Goal: Obtain resource: Download file/media

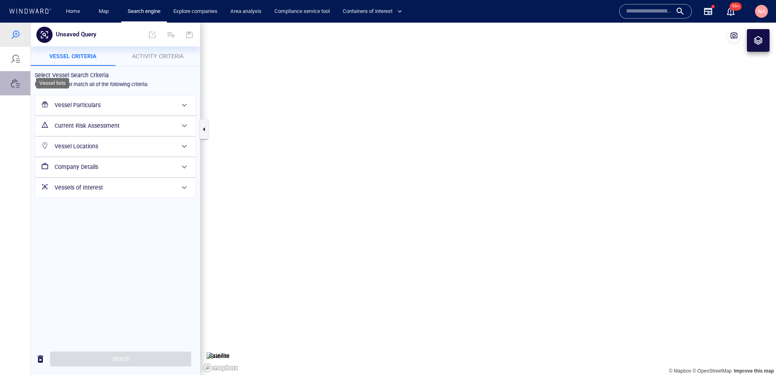
click at [19, 88] on div at bounding box center [15, 83] width 30 height 24
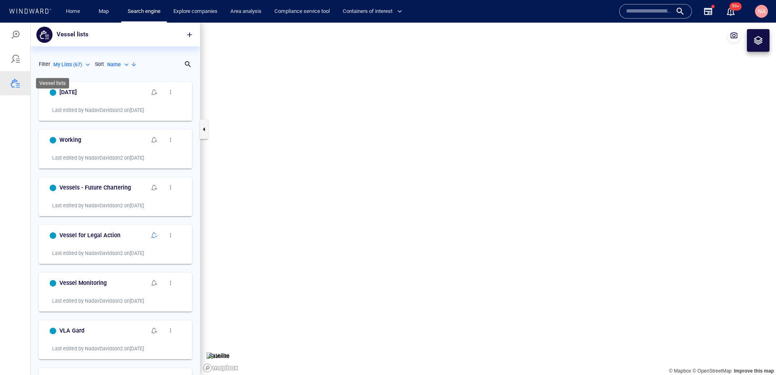
scroll to position [297, 169]
click at [127, 63] on div "Name" at bounding box center [118, 64] width 23 height 7
click at [130, 104] on p "Last Update" at bounding box center [128, 101] width 27 height 7
type input "*********"
click at [147, 66] on div at bounding box center [147, 64] width 6 height 6
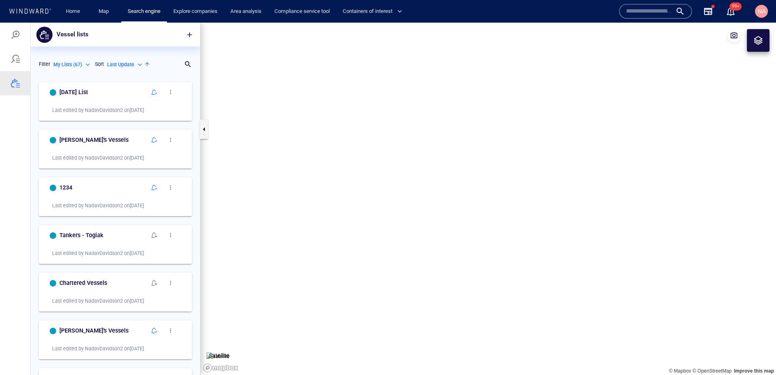
click at [148, 69] on div "Sort Last Update *********" at bounding box center [122, 64] width 55 height 10
click at [148, 65] on div at bounding box center [147, 64] width 6 height 6
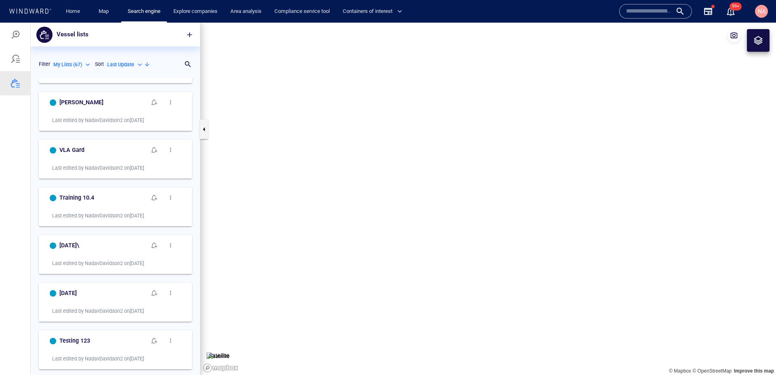
scroll to position [0, 0]
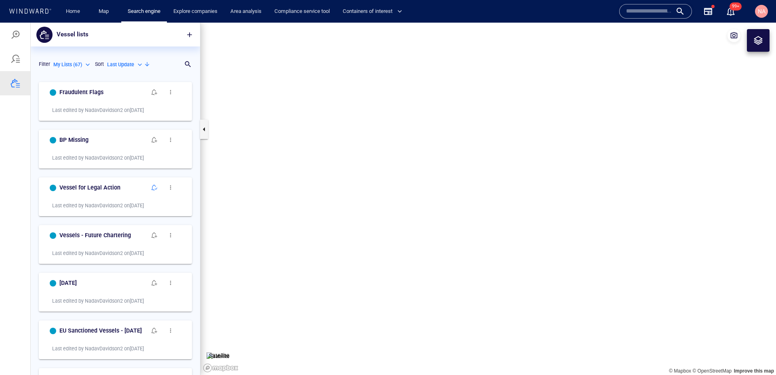
click at [78, 63] on p "My Lists ( 67 )" at bounding box center [67, 64] width 29 height 7
click at [84, 116] on p "System Lists ( 31 )" at bounding box center [79, 113] width 38 height 7
type input "**********"
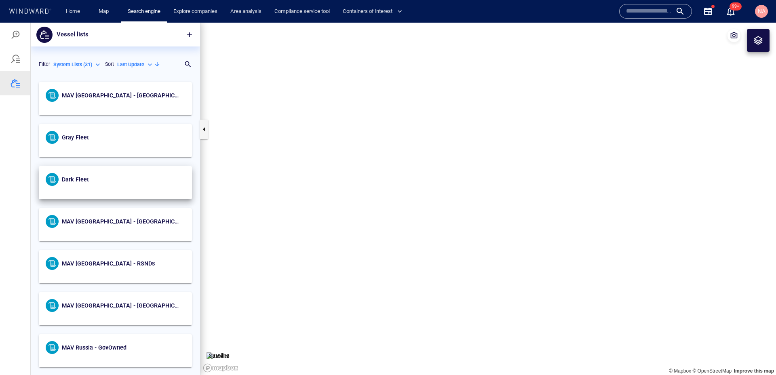
click at [76, 187] on div "Dark Fleet" at bounding box center [115, 182] width 152 height 32
click at [76, 180] on span "Dark Fleet" at bounding box center [75, 179] width 27 height 6
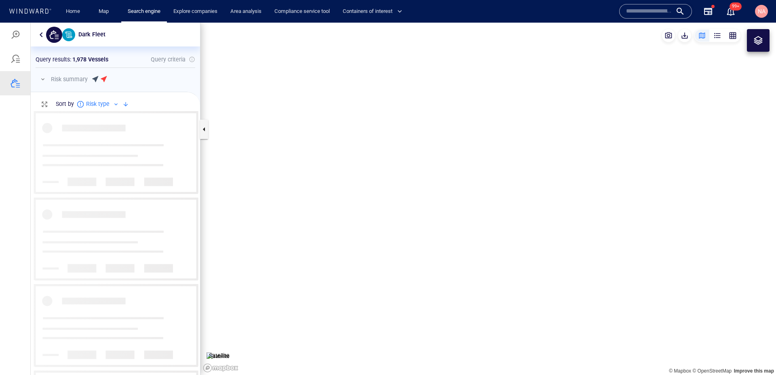
scroll to position [264, 169]
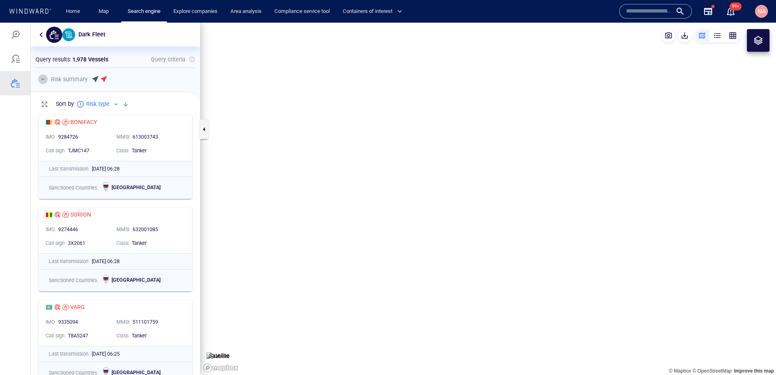
click at [44, 82] on button "button" at bounding box center [43, 79] width 10 height 10
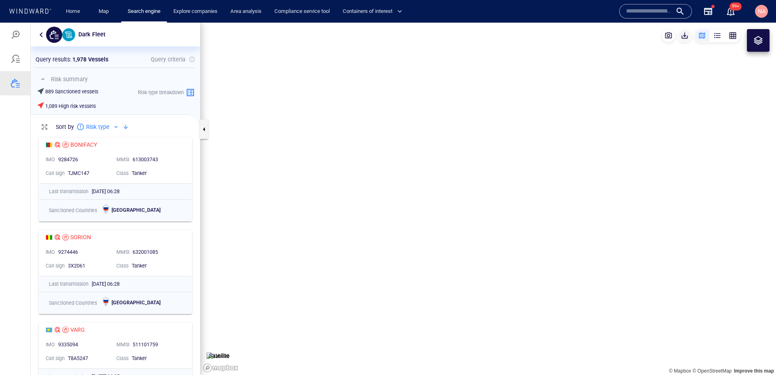
click at [681, 37] on span "button" at bounding box center [684, 36] width 8 height 8
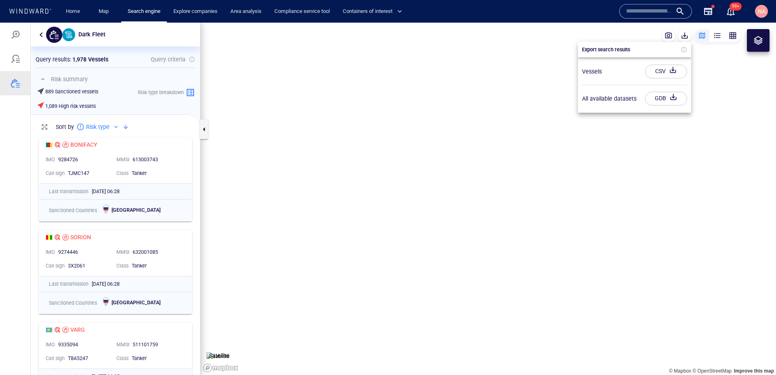
click at [661, 77] on div "CSV" at bounding box center [660, 71] width 14 height 13
click at [615, 74] on div "Vessels" at bounding box center [633, 71] width 111 height 20
click at [734, 35] on div at bounding box center [388, 199] width 776 height 352
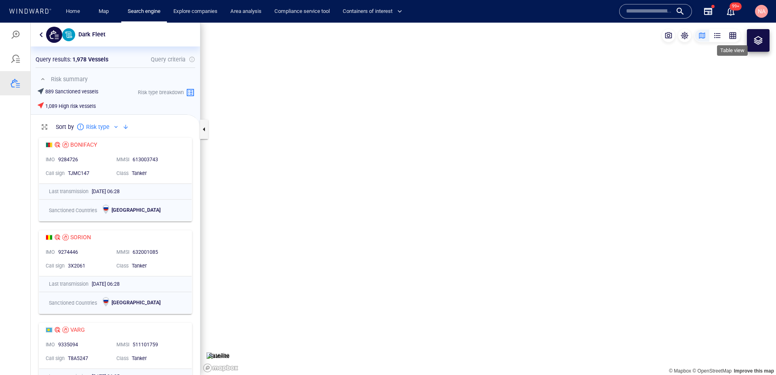
click at [734, 36] on div "button" at bounding box center [732, 36] width 8 height 8
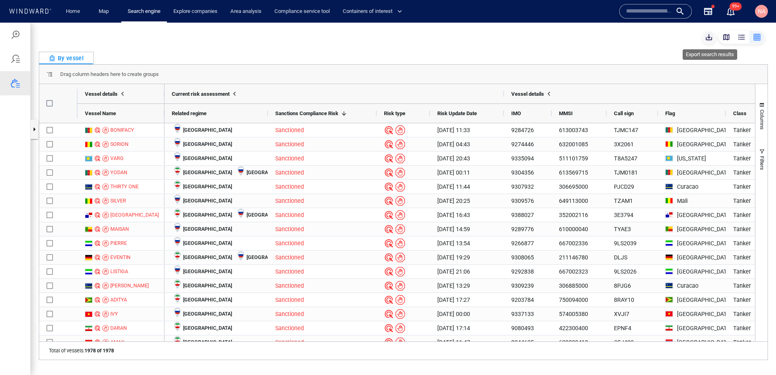
click at [711, 41] on span "button" at bounding box center [708, 37] width 8 height 8
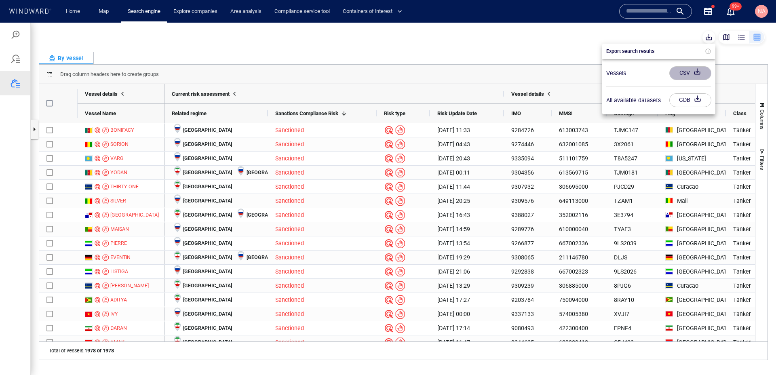
click at [684, 71] on div "CSV" at bounding box center [684, 72] width 14 height 13
click at [689, 72] on div at bounding box center [690, 73] width 42 height 14
click at [639, 73] on div "Vessels" at bounding box center [658, 73] width 111 height 20
click at [126, 206] on div at bounding box center [388, 199] width 776 height 352
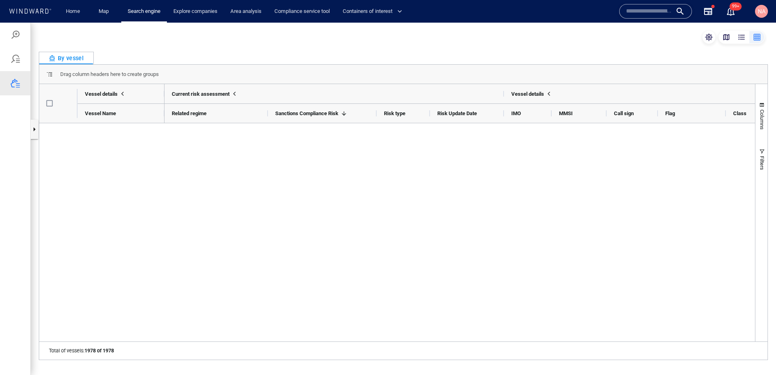
scroll to position [0, 0]
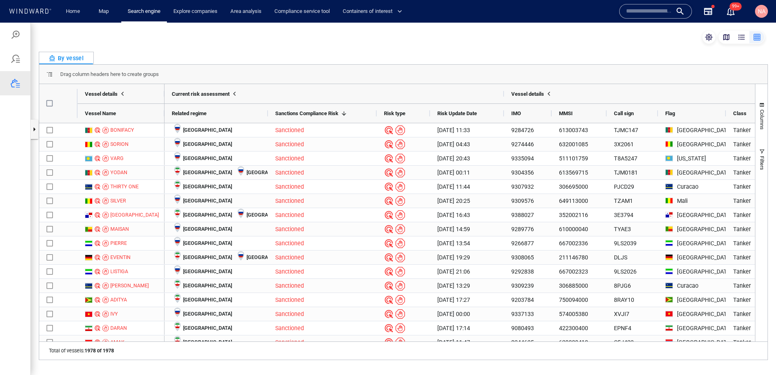
click at [230, 55] on div "By vessel" at bounding box center [403, 58] width 729 height 13
click at [763, 15] on div "NA" at bounding box center [761, 11] width 8 height 10
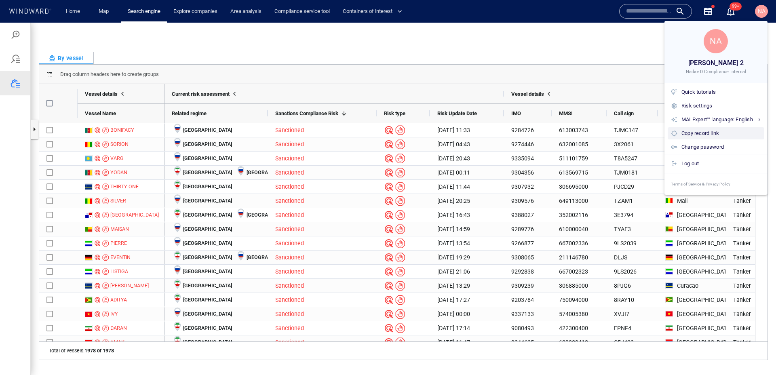
click at [696, 133] on div "Copy record link" at bounding box center [721, 133] width 80 height 9
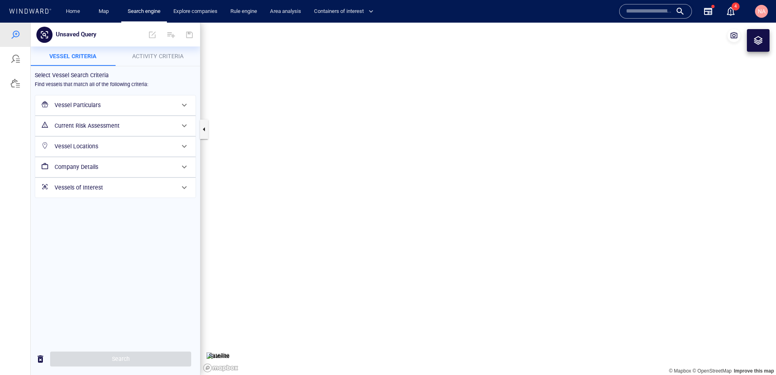
click at [76, 187] on h6 "Vessels of Interest" at bounding box center [115, 188] width 120 height 10
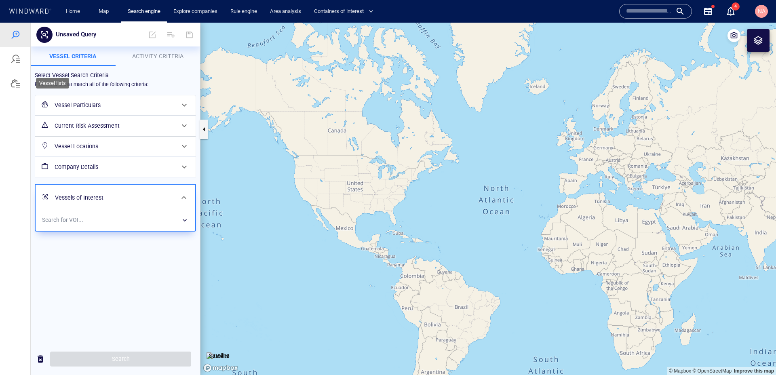
click at [11, 83] on div at bounding box center [16, 83] width 10 height 10
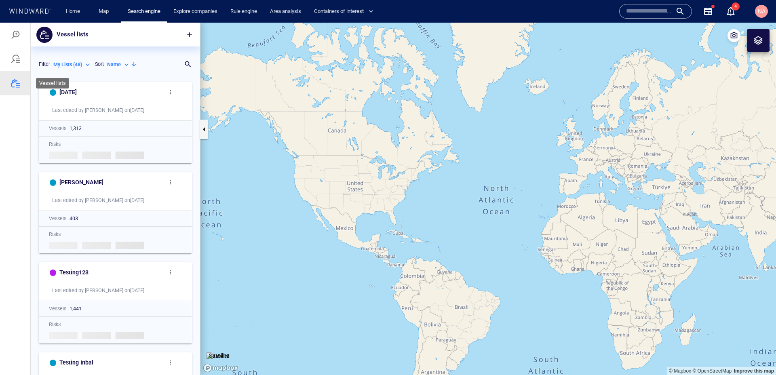
scroll to position [297, 169]
click at [74, 67] on p "My Lists ( 48 )" at bounding box center [67, 64] width 29 height 7
click at [69, 114] on p "System Lists ( 32 )" at bounding box center [79, 113] width 38 height 7
type input "**********"
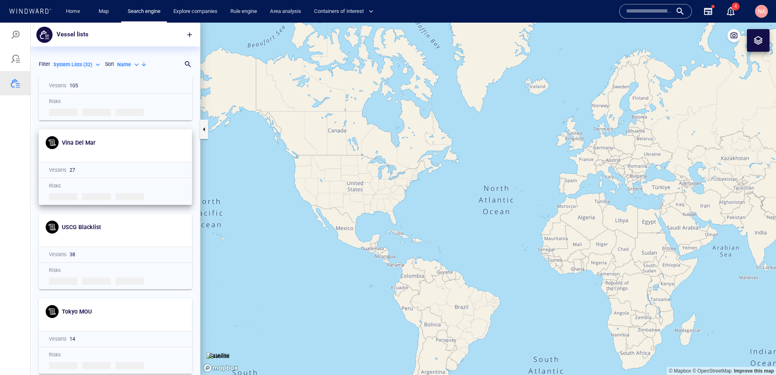
scroll to position [0, 0]
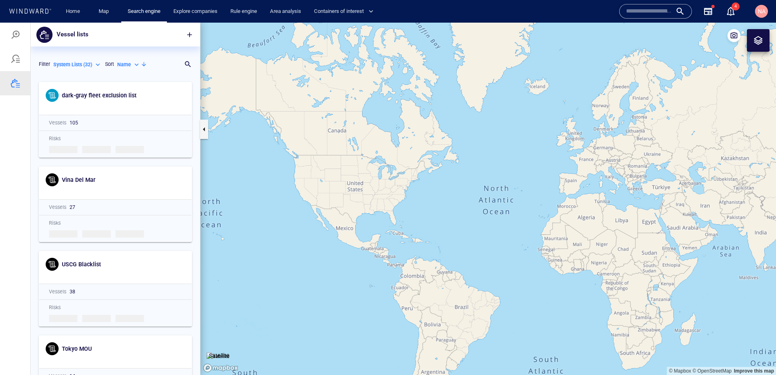
click at [139, 64] on div "Name" at bounding box center [128, 64] width 23 height 7
click at [139, 103] on p "Last Update" at bounding box center [138, 101] width 27 height 7
type input "*********"
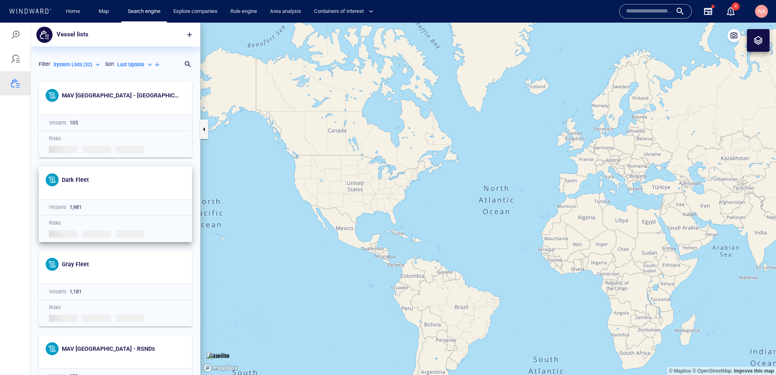
click at [78, 174] on div "Dark Fleet" at bounding box center [120, 179] width 120 height 13
click at [76, 179] on span "Dark Fleet" at bounding box center [75, 180] width 27 height 6
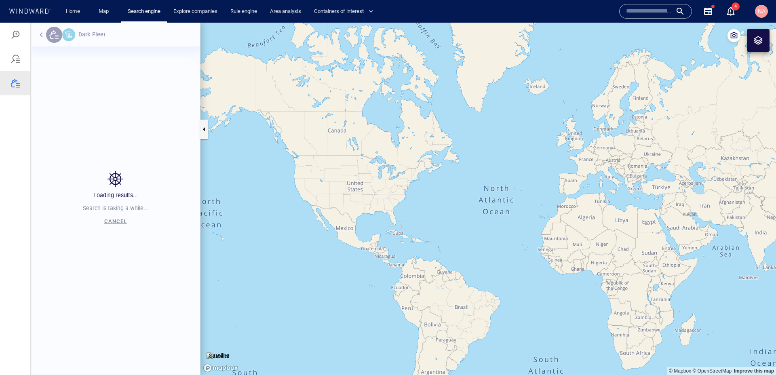
scroll to position [297, 169]
